Goal: Task Accomplishment & Management: Use online tool/utility

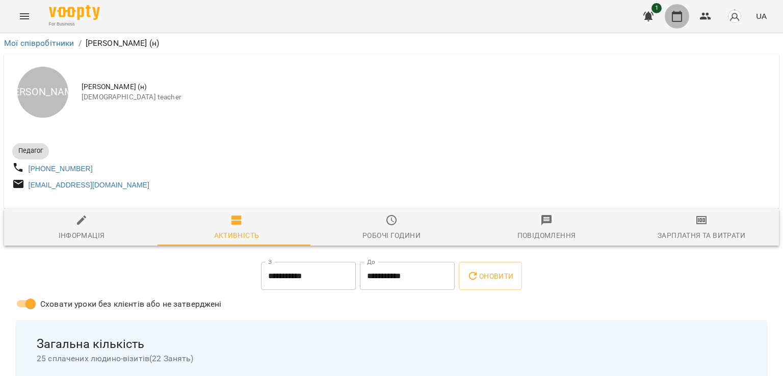
click at [669, 15] on button "button" at bounding box center [677, 16] width 24 height 24
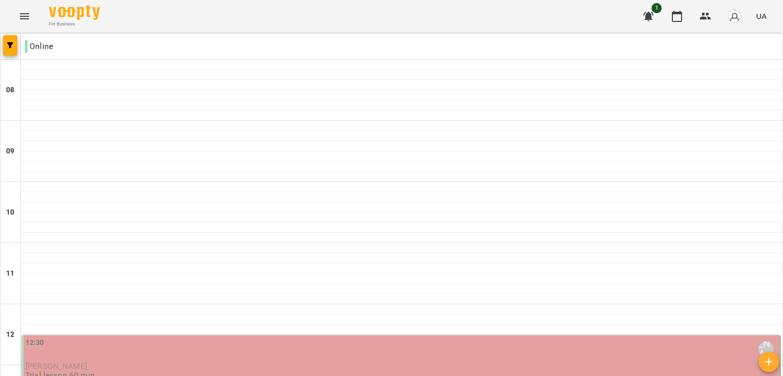
scroll to position [638, 0]
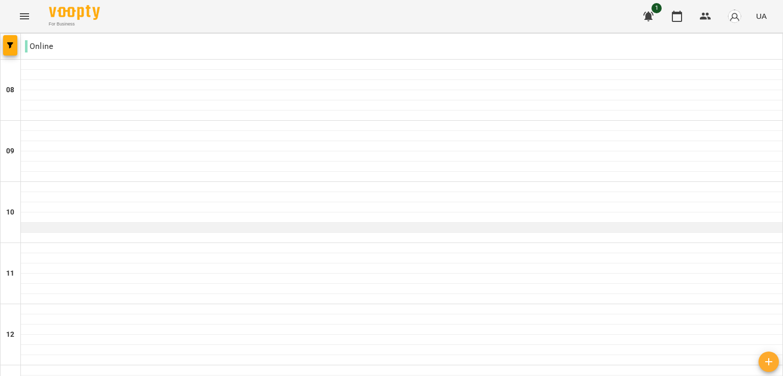
scroll to position [423, 0]
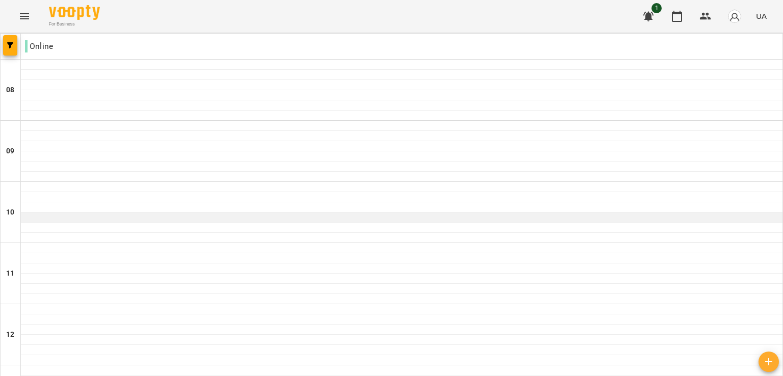
scroll to position [669, 0]
